Goal: Task Accomplishment & Management: Use online tool/utility

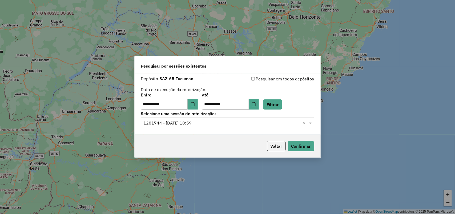
click at [250, 121] on input "text" at bounding box center [222, 123] width 157 height 6
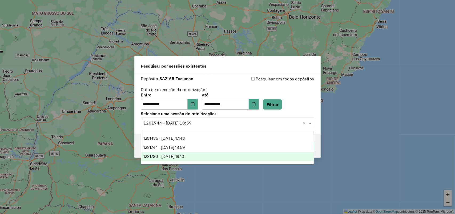
click at [230, 153] on div "1281780 - 25/09/2025 19:10" at bounding box center [227, 156] width 173 height 9
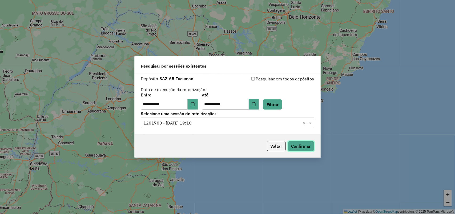
click at [293, 143] on button "Confirmar" at bounding box center [301, 146] width 26 height 10
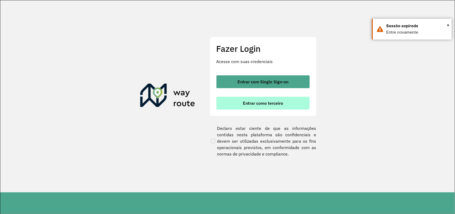
click at [260, 105] on span "Entrar como terceiro" at bounding box center [263, 103] width 40 height 4
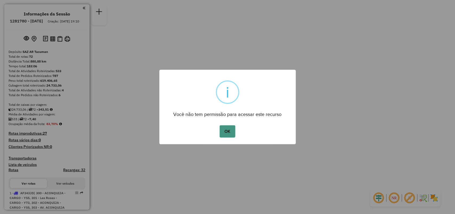
click at [234, 132] on button "OK" at bounding box center [228, 131] width 16 height 12
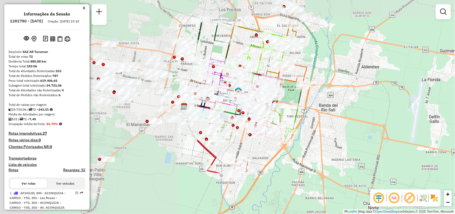
drag, startPoint x: 213, startPoint y: 90, endPoint x: 455, endPoint y: 134, distance: 246.5
click at [455, 134] on div "Janela de atendimento Grade de atendimento Capacidade Transportadoras Veículos …" at bounding box center [227, 107] width 455 height 214
